Goal: Information Seeking & Learning: Learn about a topic

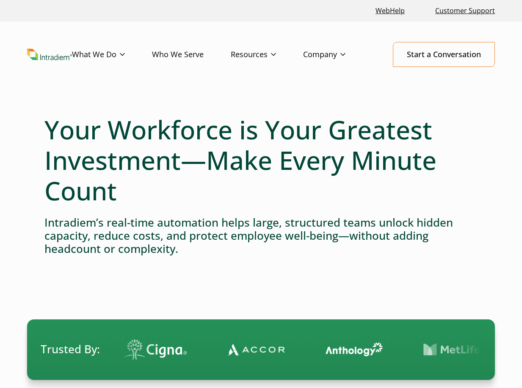
drag, startPoint x: 0, startPoint y: 0, endPoint x: 443, endPoint y: 125, distance: 459.8
click at [443, 125] on h1 "Your Workforce is Your Greatest Investment—Make Every Minute Count" at bounding box center [260, 159] width 433 height 91
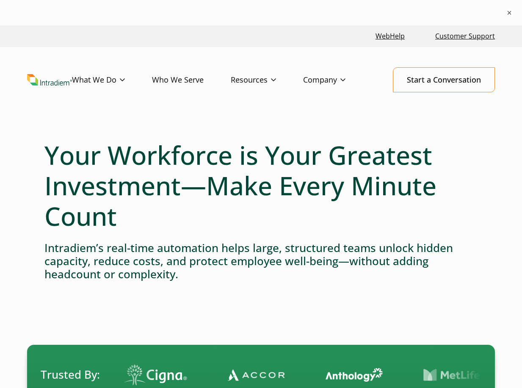
click at [356, 308] on div at bounding box center [260, 317] width 433 height 53
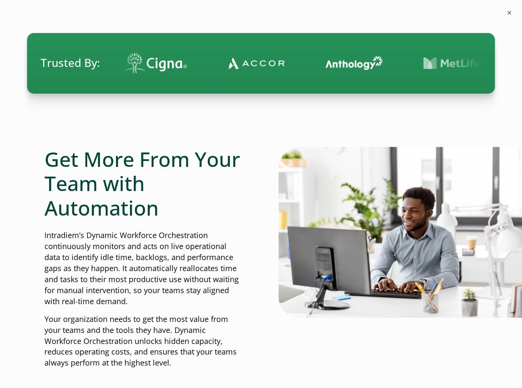
scroll to position [338, 0]
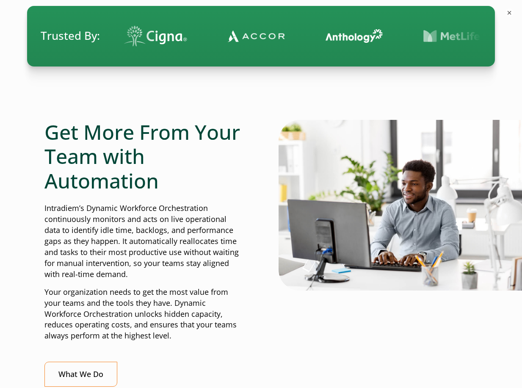
click at [270, 346] on div "Get More From Your Team with Automation Intradiem’s Dynamic Workforce Orchestra…" at bounding box center [260, 260] width 433 height 280
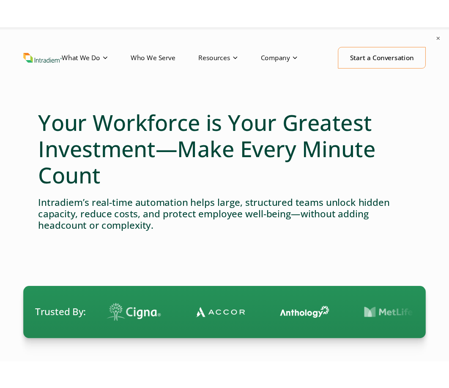
scroll to position [0, 0]
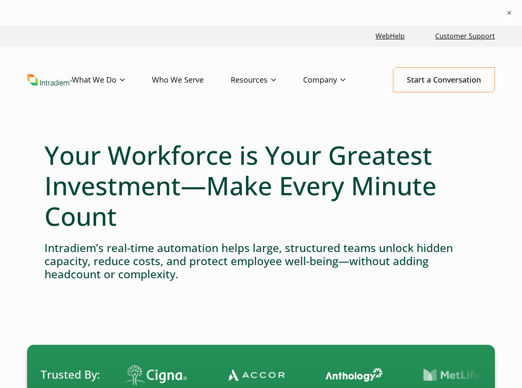
click at [235, 275] on h4 "Intradiem’s real-time automation helps large, structured teams unlock hidden ca…" at bounding box center [260, 261] width 433 height 40
